Goal: Submit feedback/report problem

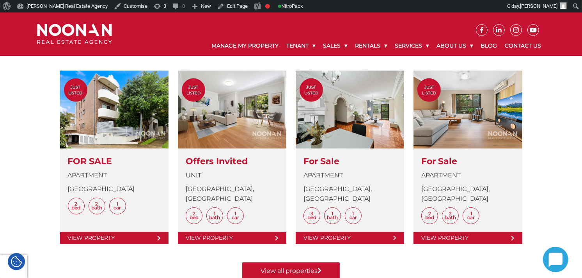
scroll to position [85, 0]
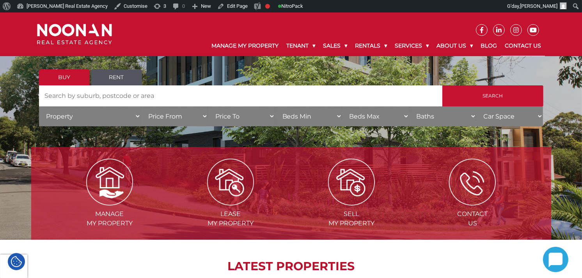
click at [521, 44] on link "Contact Us" at bounding box center [523, 46] width 44 height 20
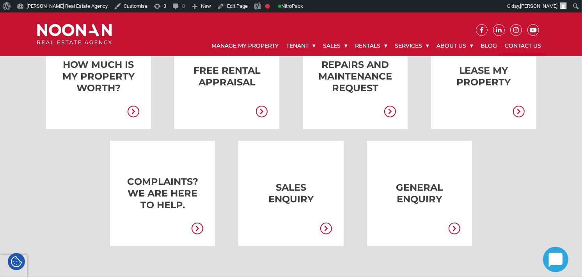
scroll to position [202, 0]
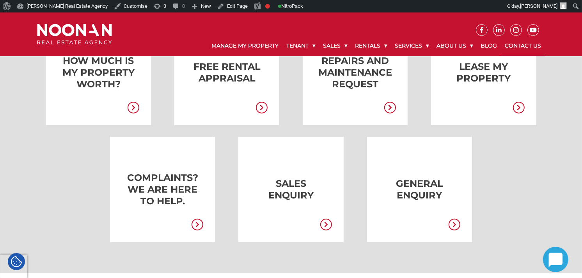
click at [161, 193] on link at bounding box center [150, 189] width 105 height 105
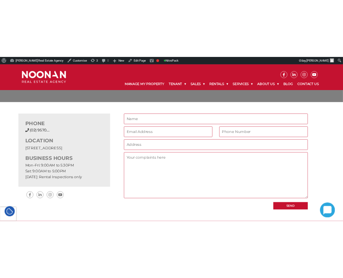
scroll to position [130, 0]
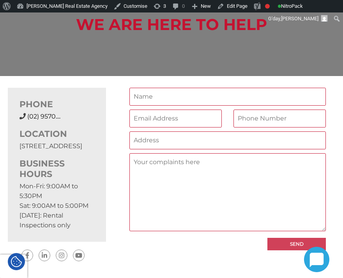
click at [290, 241] on input "Send" at bounding box center [297, 244] width 59 height 12
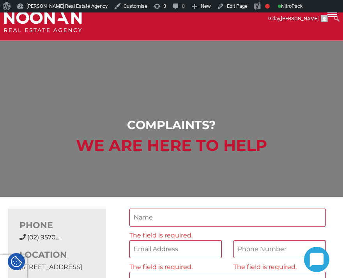
scroll to position [0, 0]
